Goal: Transaction & Acquisition: Purchase product/service

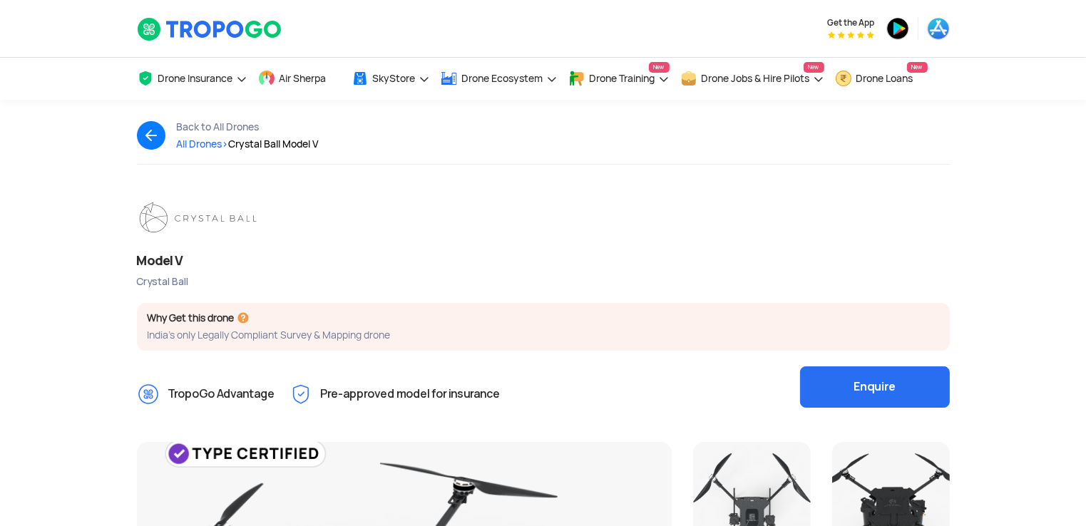
click at [869, 391] on button "Enquire" at bounding box center [875, 386] width 150 height 41
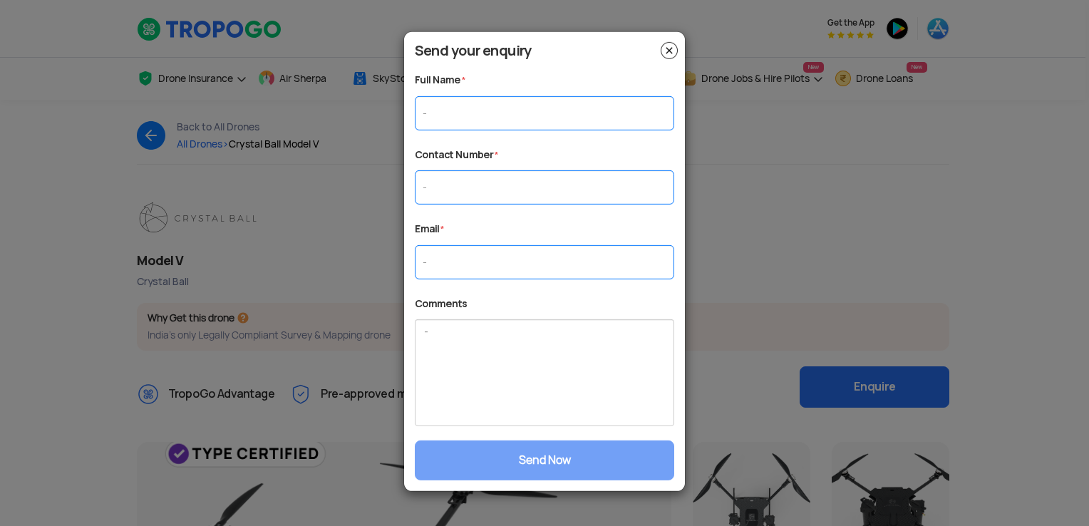
click at [658, 53] on h4 "Send your enquiry" at bounding box center [544, 51] width 259 height 16
click at [664, 53] on img at bounding box center [669, 50] width 17 height 17
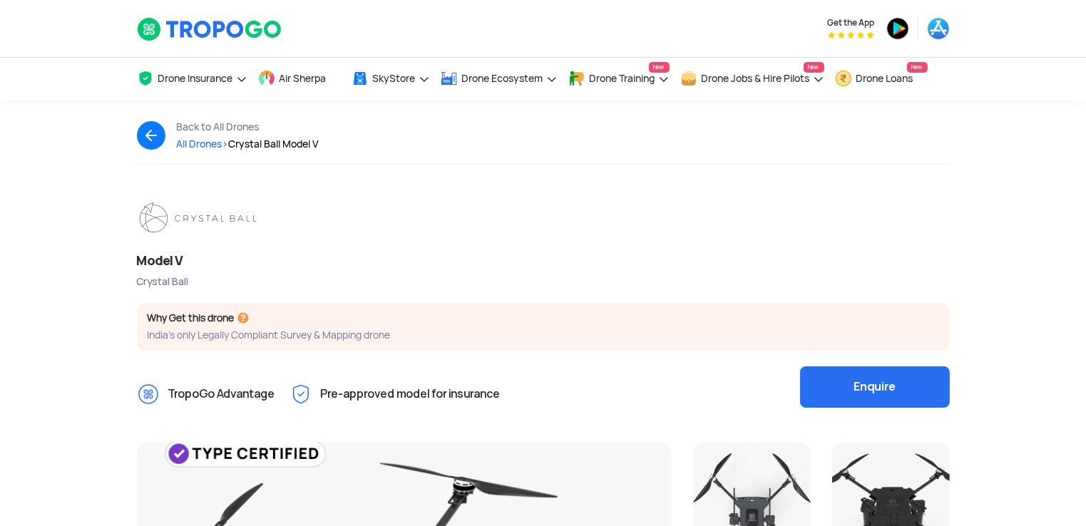
click at [219, 140] on span "All Drones >" at bounding box center [203, 144] width 52 height 13
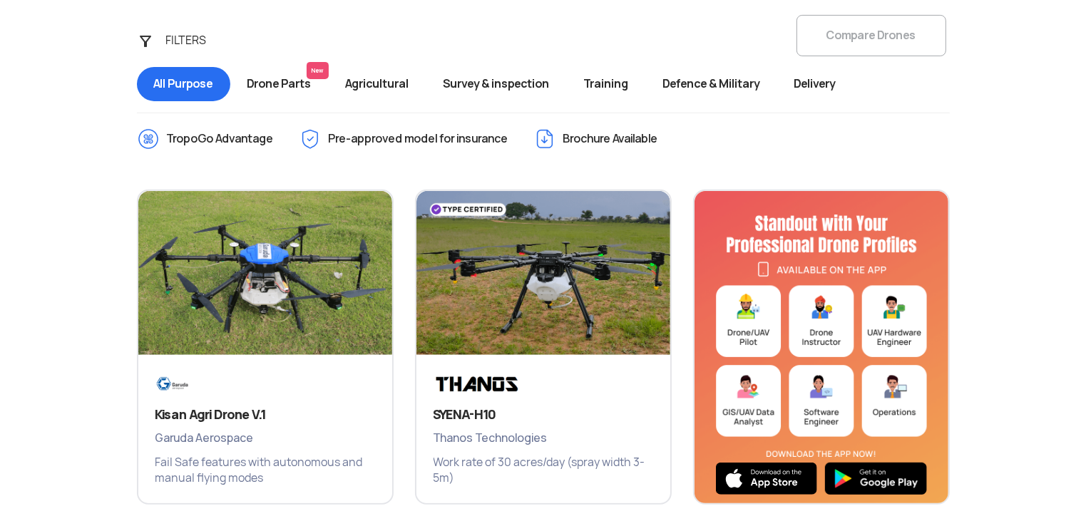
scroll to position [590, 0]
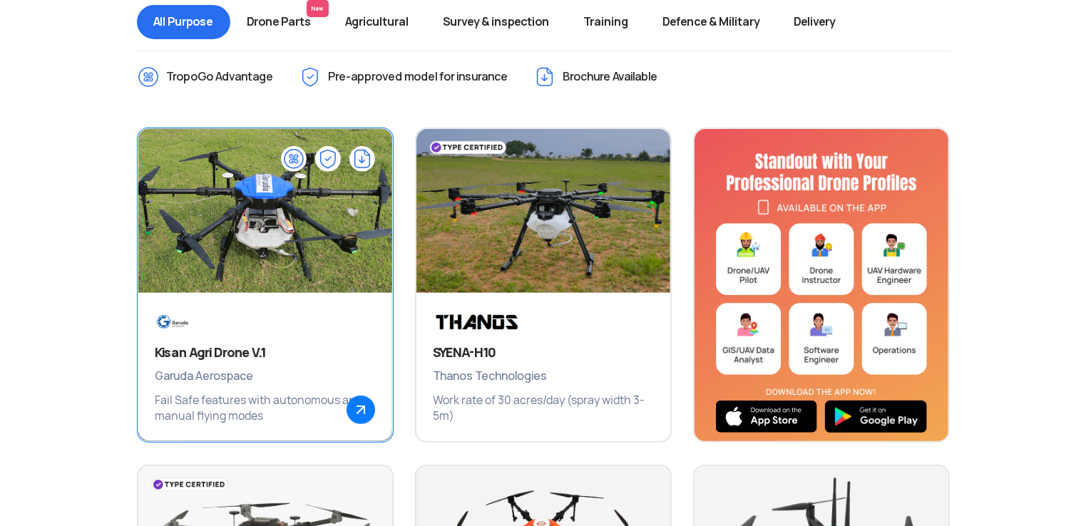
click at [372, 378] on span "Garuda Aerospace" at bounding box center [265, 376] width 220 height 19
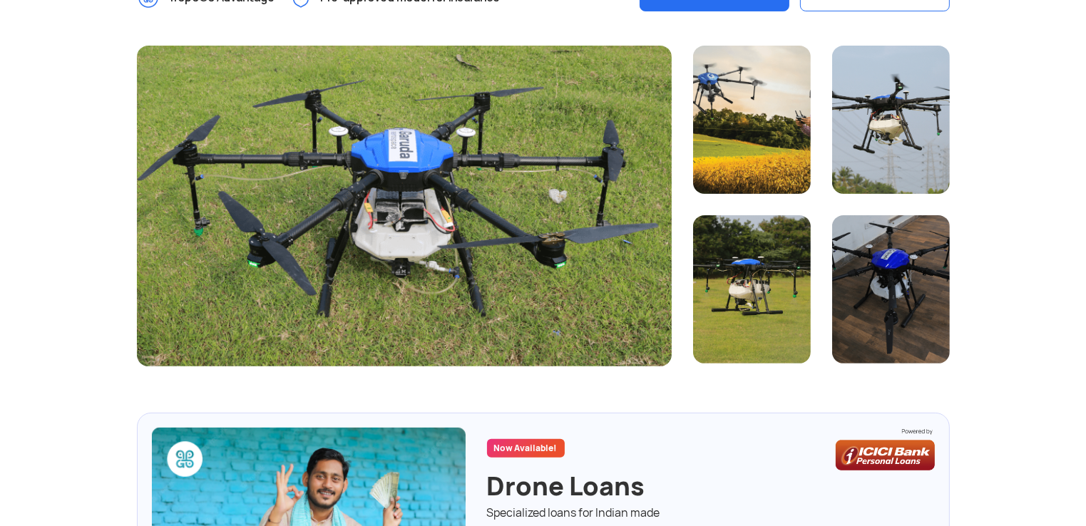
scroll to position [460, 0]
